Goal: Find specific page/section: Find specific page/section

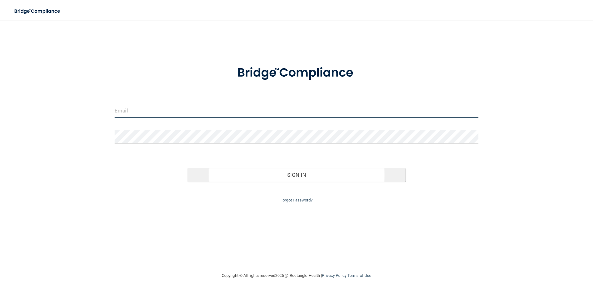
type input "[EMAIL_ADDRESS][DOMAIN_NAME]"
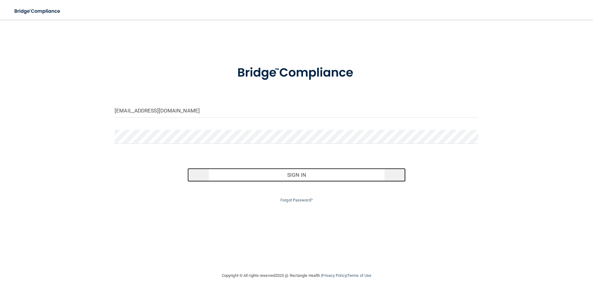
click at [229, 176] on button "Sign In" at bounding box center [296, 175] width 218 height 14
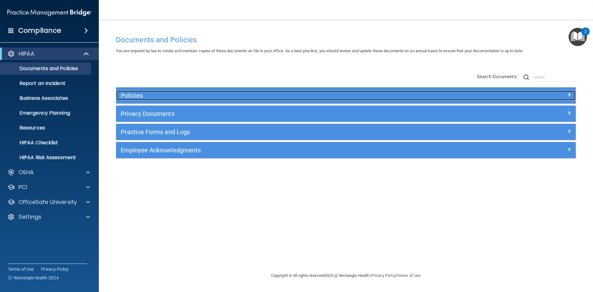
click at [174, 100] on div "Policies" at bounding box center [288, 95] width 345 height 10
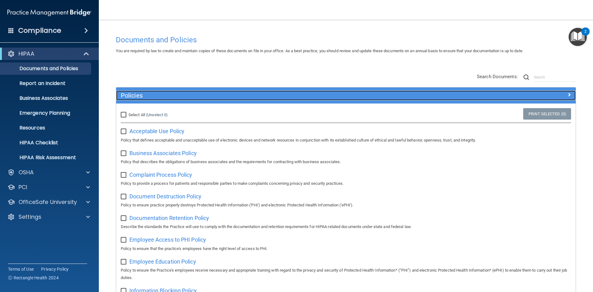
click at [195, 97] on h5 "Policies" at bounding box center [288, 95] width 335 height 7
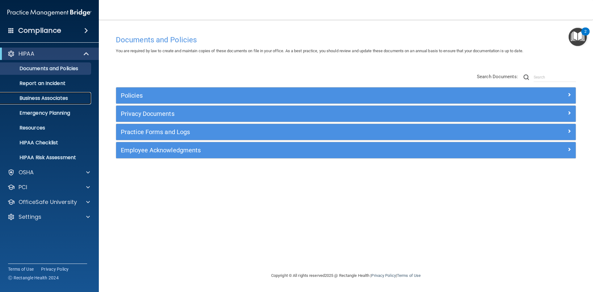
click at [45, 101] on p "Business Associates" at bounding box center [46, 98] width 84 height 6
